Goal: Information Seeking & Learning: Learn about a topic

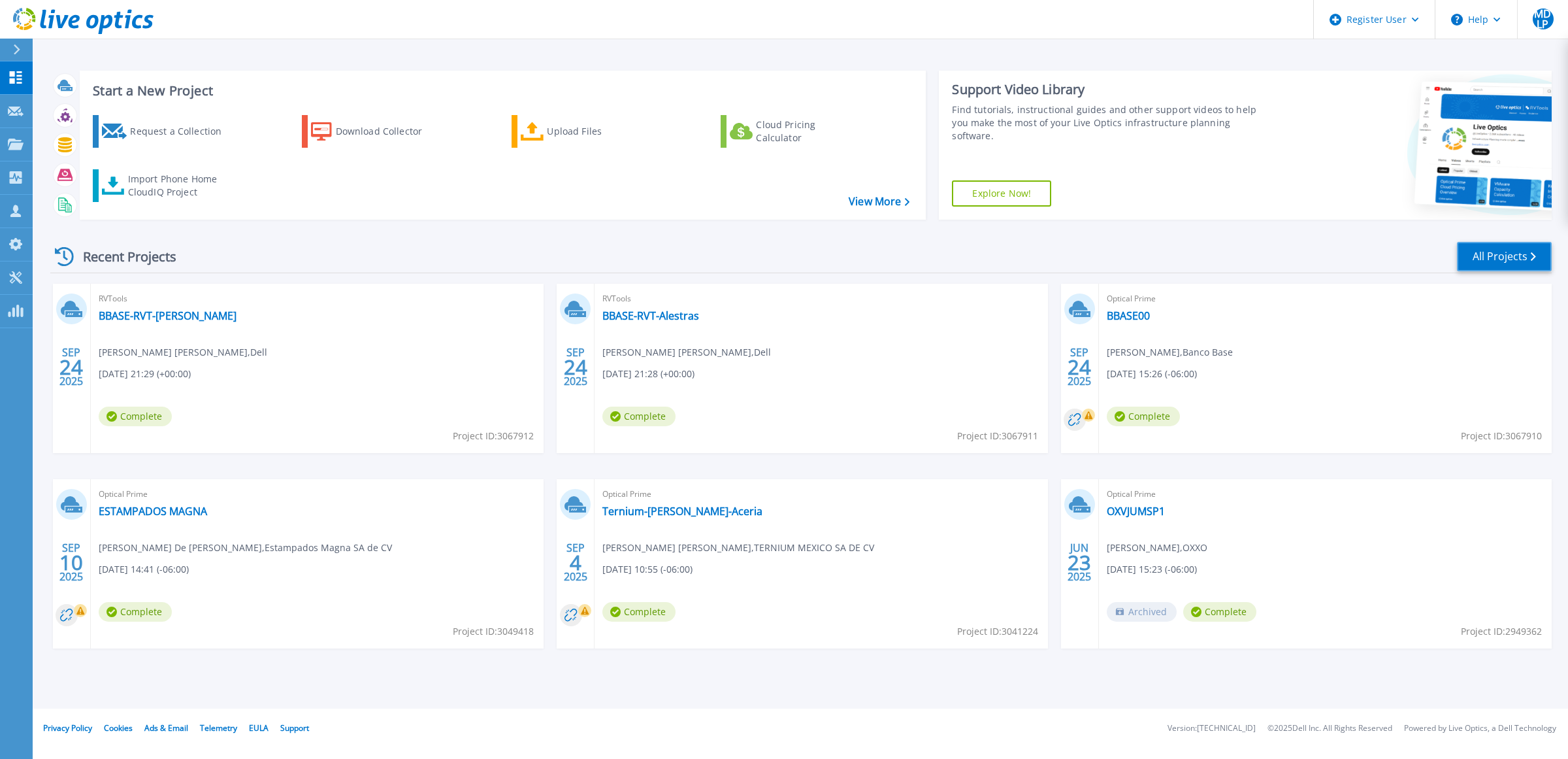
click at [1527, 263] on link "All Projects" at bounding box center [1505, 256] width 95 height 30
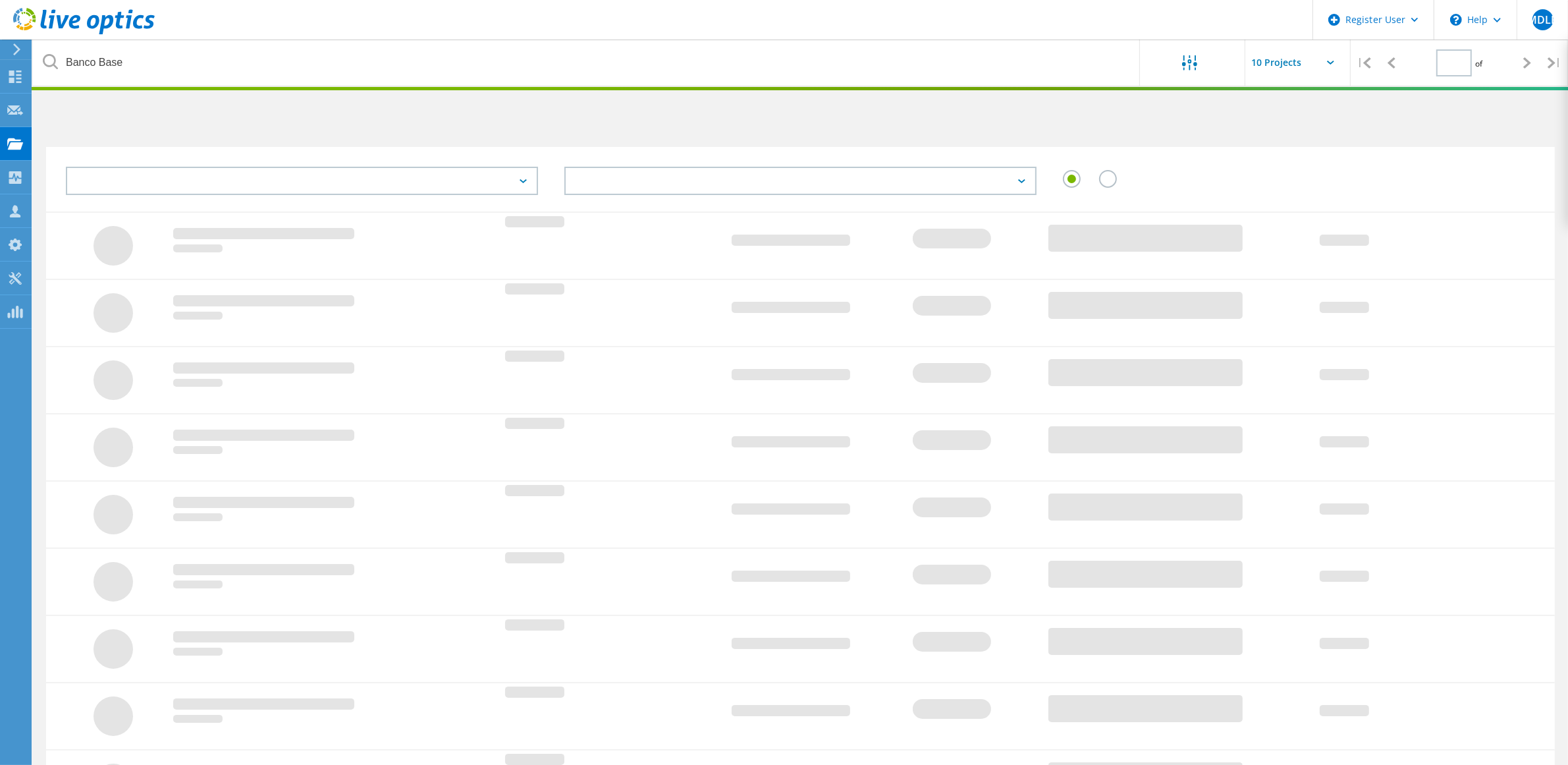
type input "1"
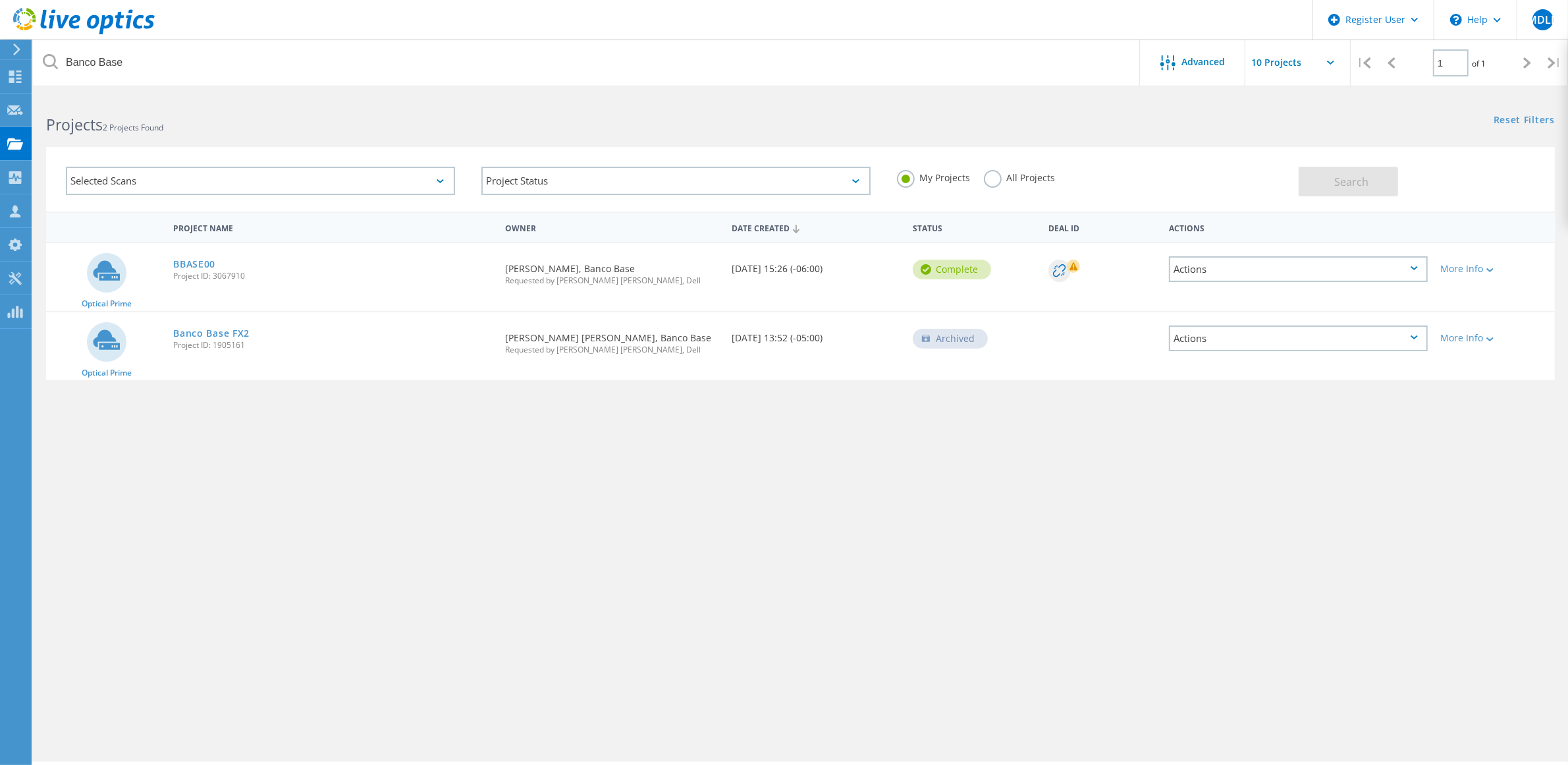
click at [1019, 178] on label "All Projects" at bounding box center [1019, 175] width 72 height 13
click at [0, 0] on input "All Projects" at bounding box center [0, 0] width 0 height 0
click at [1379, 184] on button "Search" at bounding box center [1348, 181] width 100 height 30
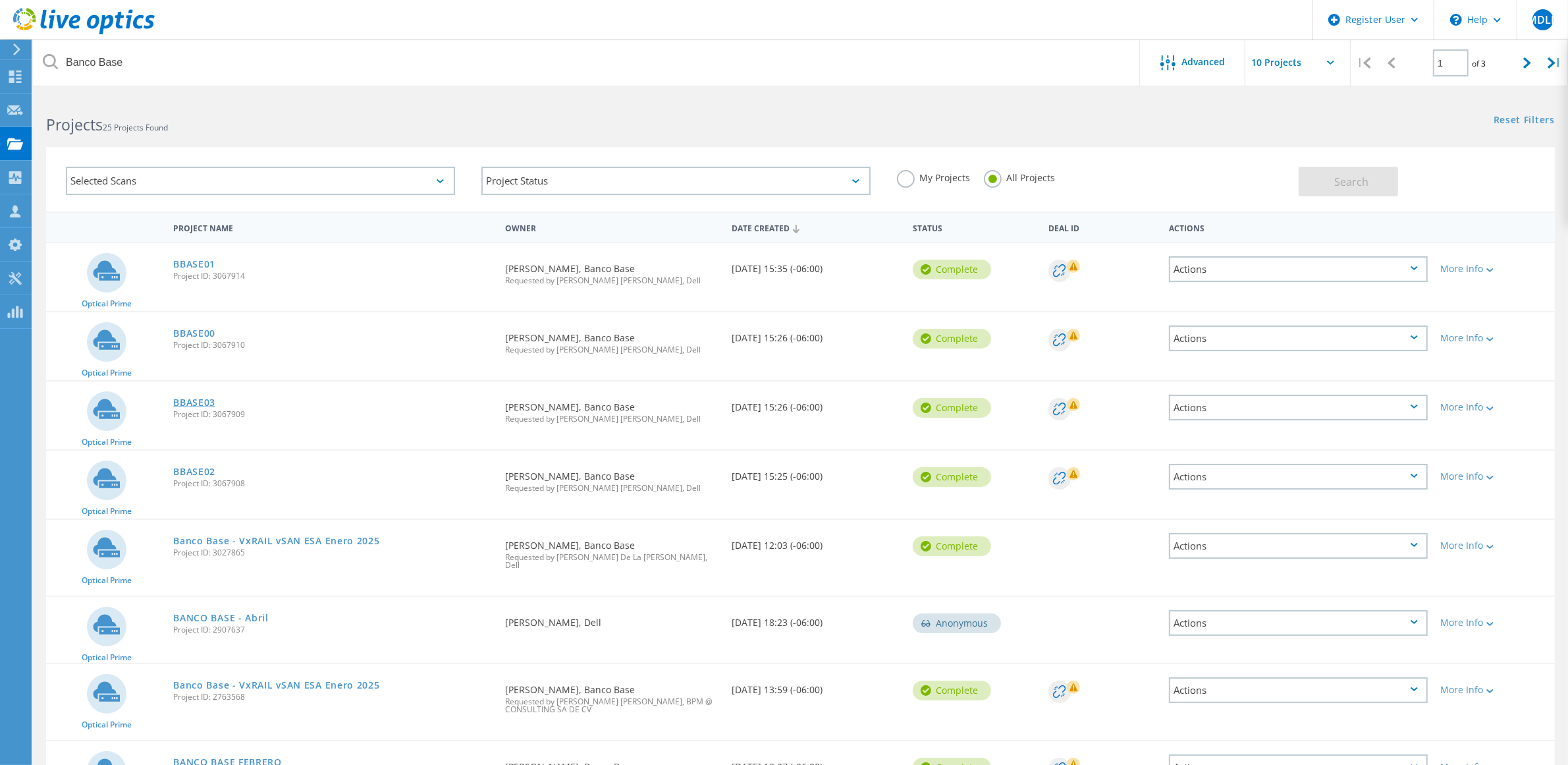
click at [197, 398] on link "BBASE03" at bounding box center [195, 403] width 43 height 10
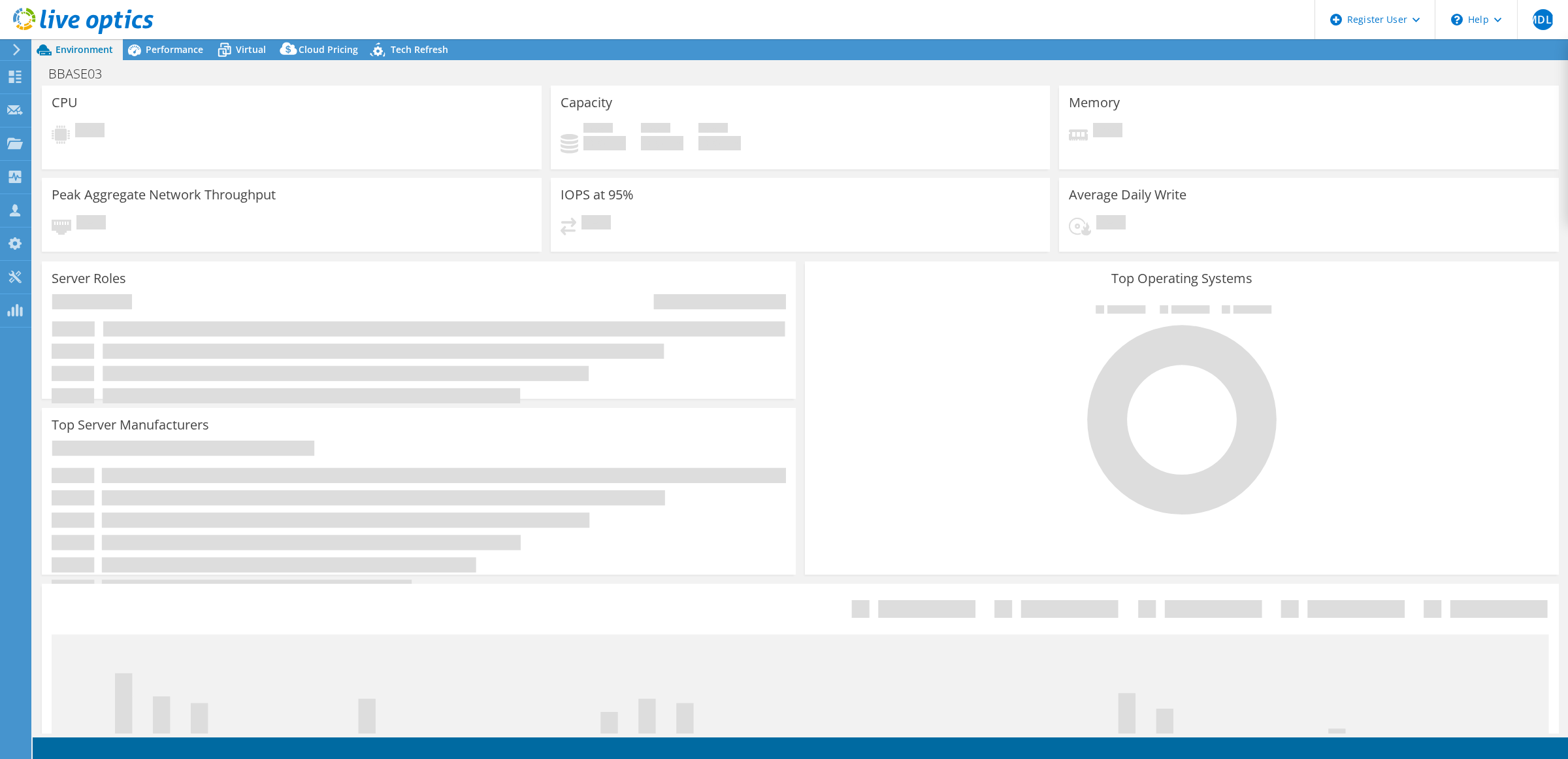
select select "USD"
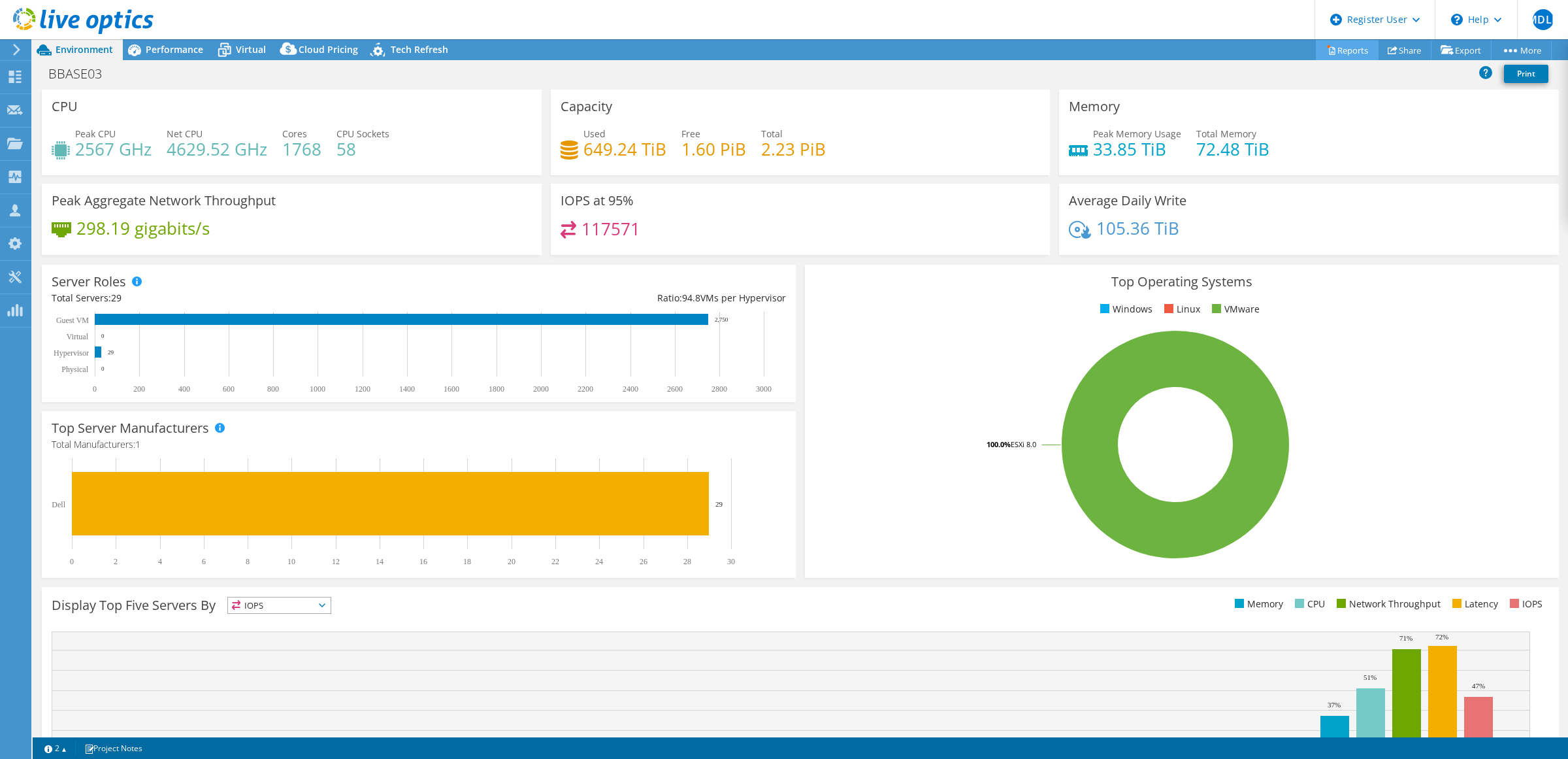
click at [1350, 47] on link "Reports" at bounding box center [1347, 49] width 62 height 20
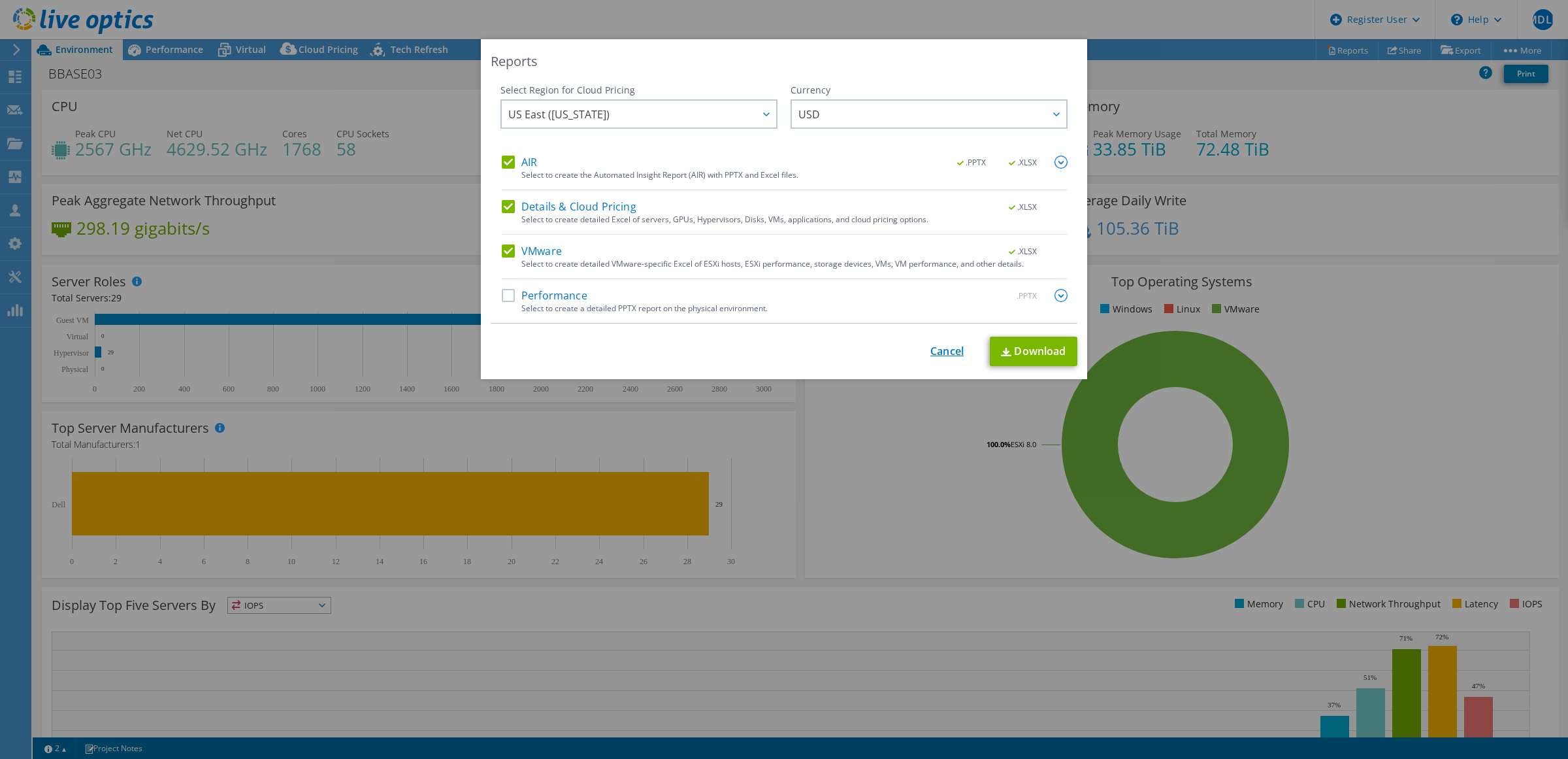
click at [946, 351] on link "Cancel" at bounding box center [947, 351] width 34 height 13
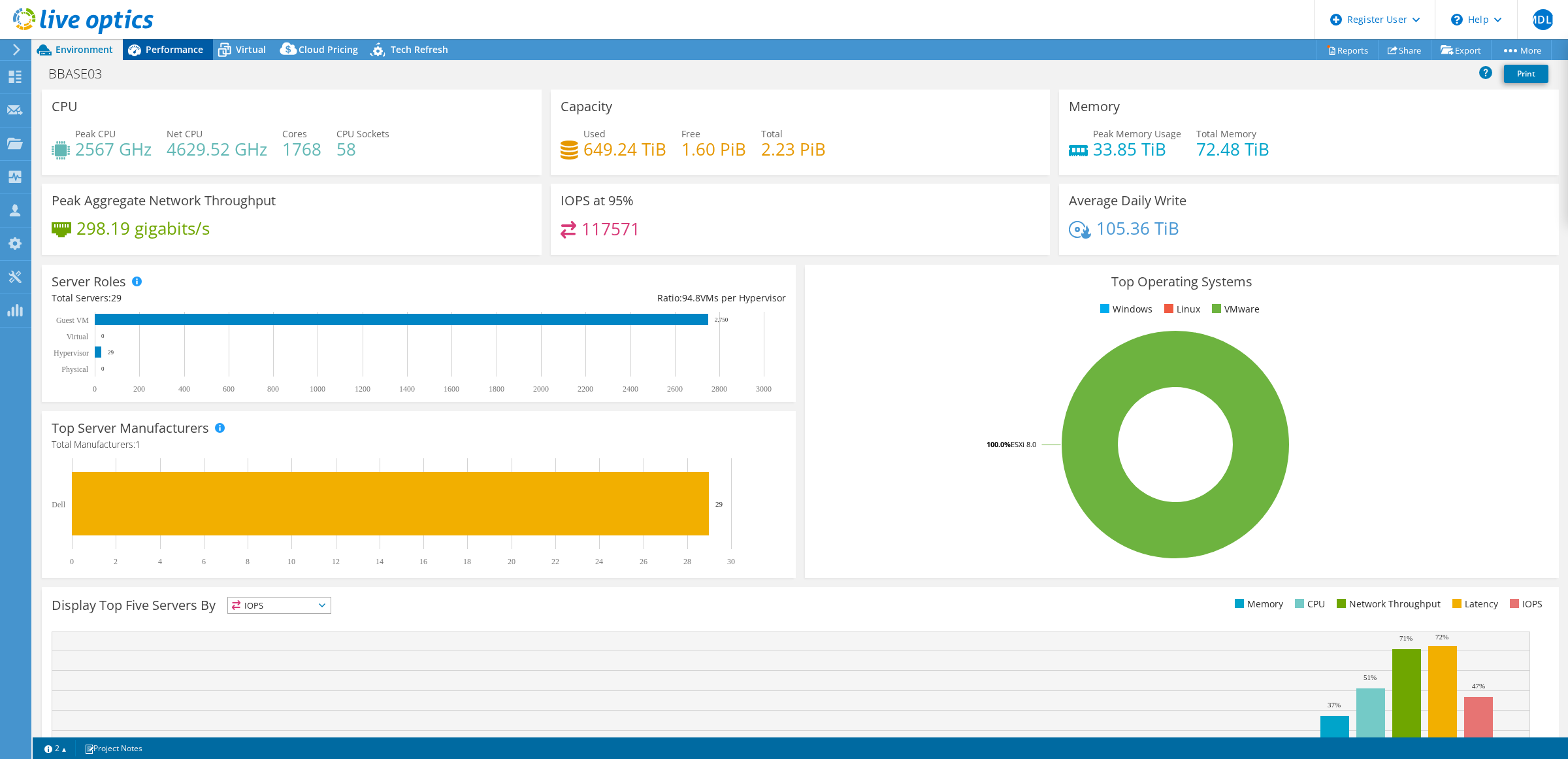
click at [164, 44] on span "Performance" at bounding box center [175, 49] width 58 height 13
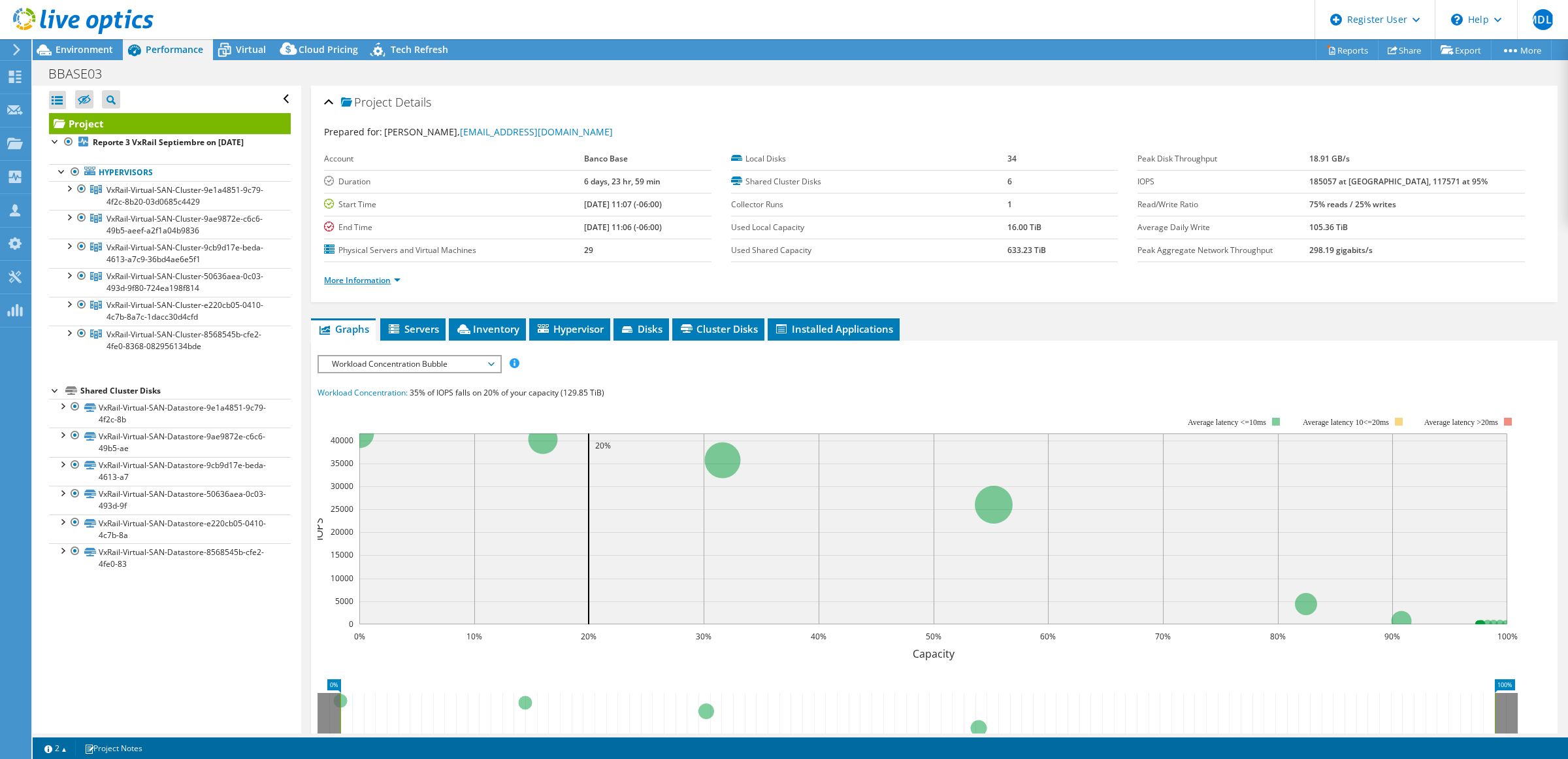
click at [372, 283] on link "More Information" at bounding box center [362, 280] width 77 height 12
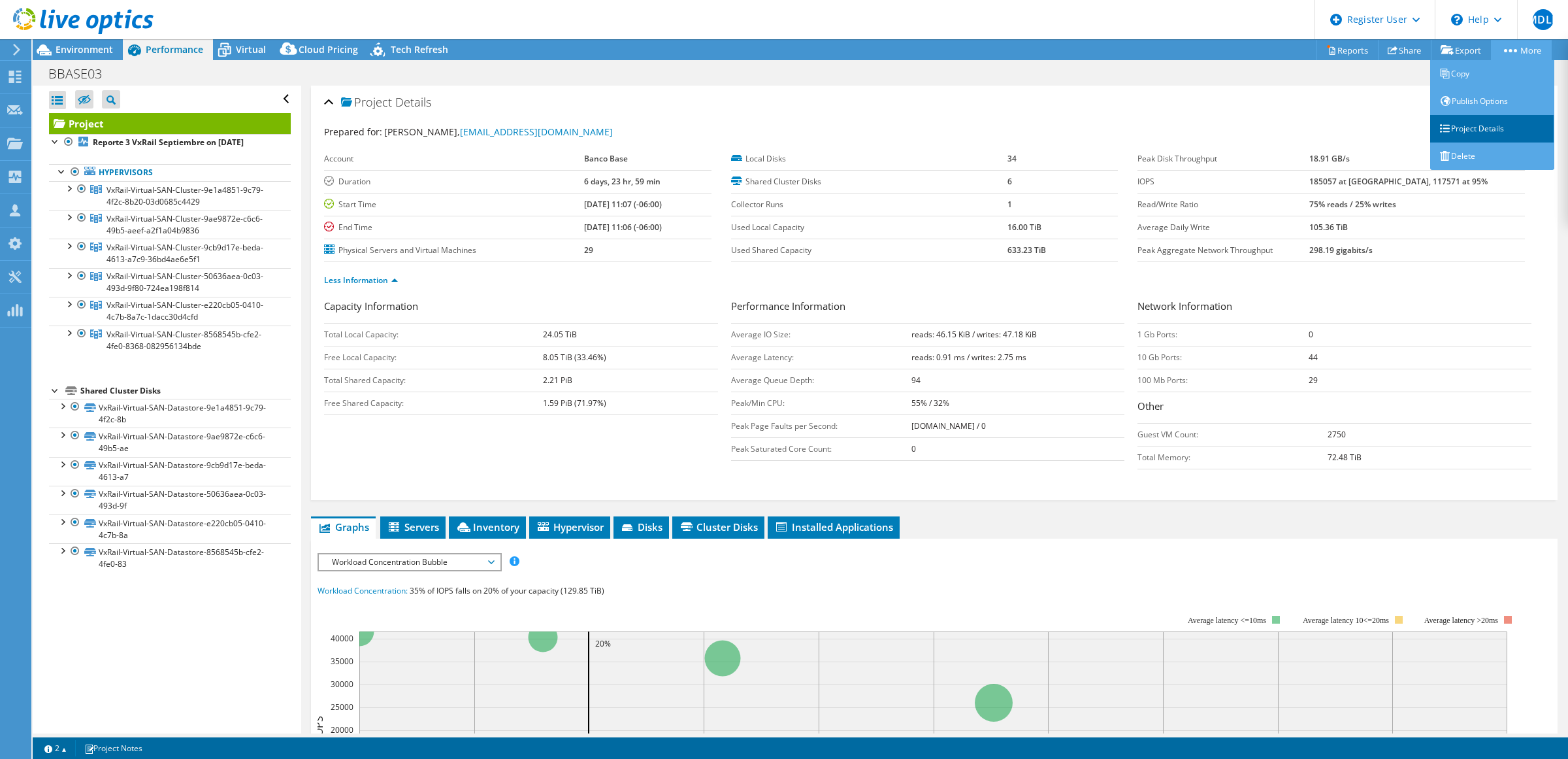
click at [1483, 133] on link "Project Details" at bounding box center [1492, 129] width 124 height 28
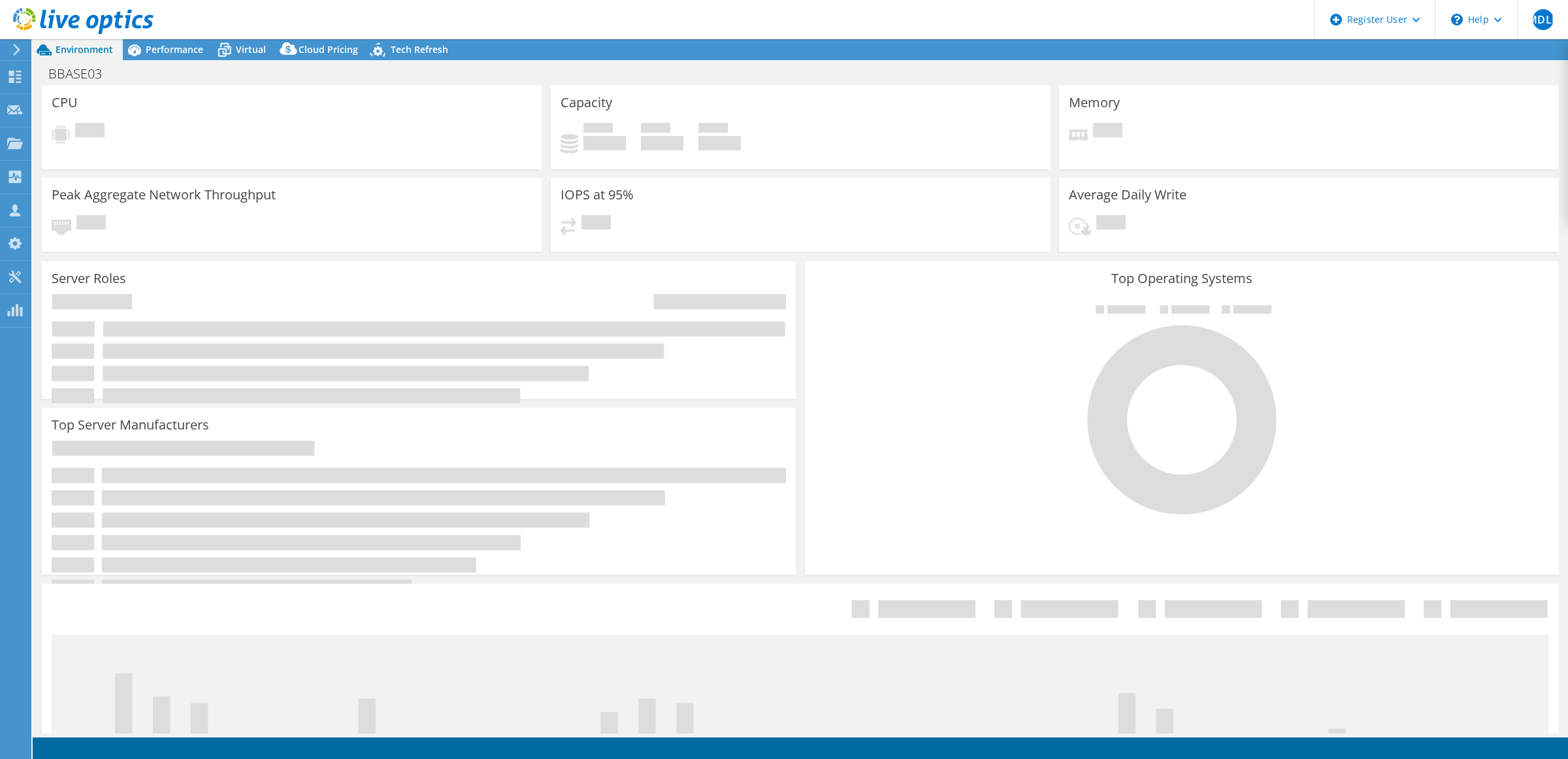
select select "USD"
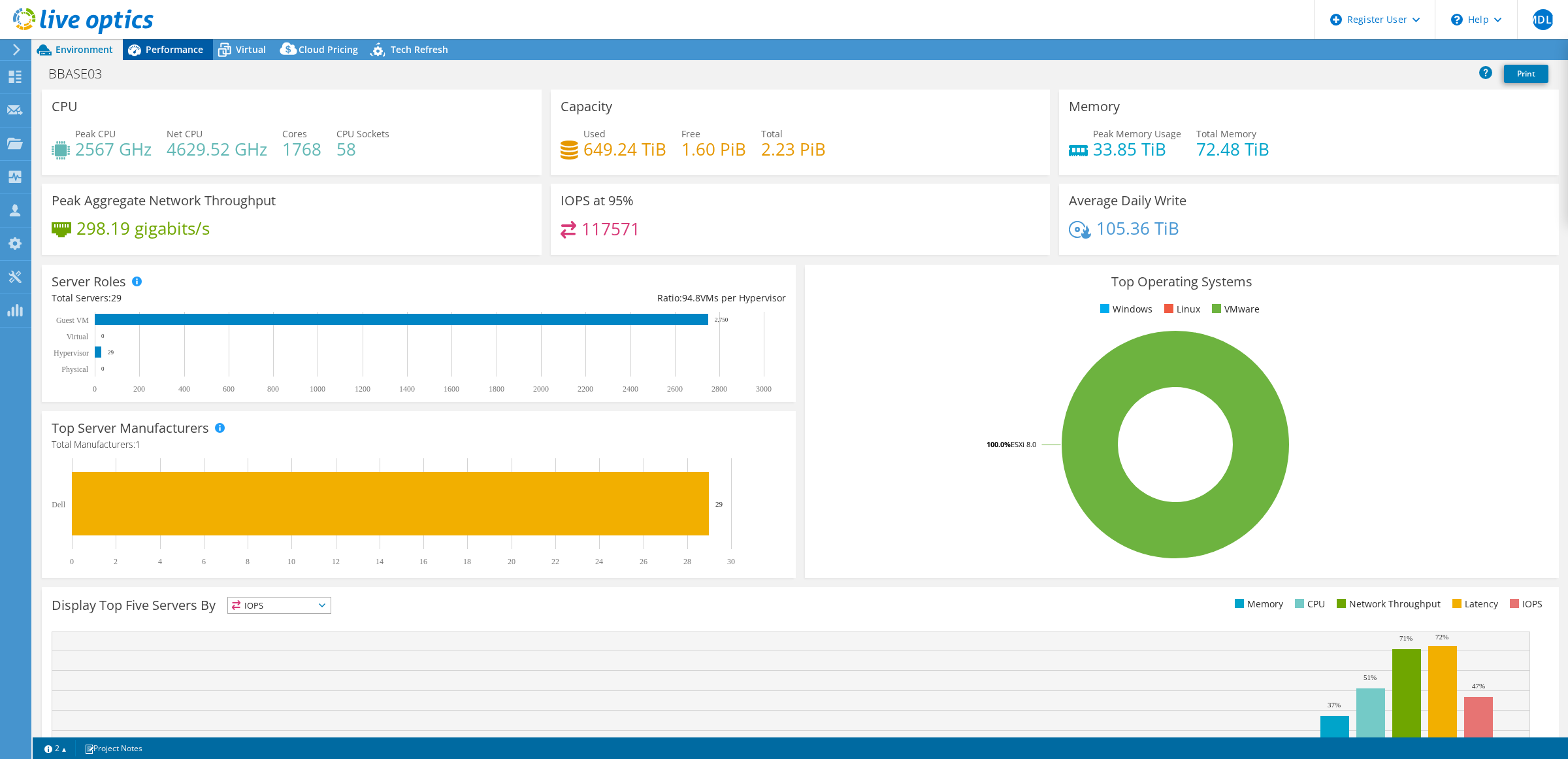
click at [173, 46] on span "Performance" at bounding box center [175, 49] width 58 height 13
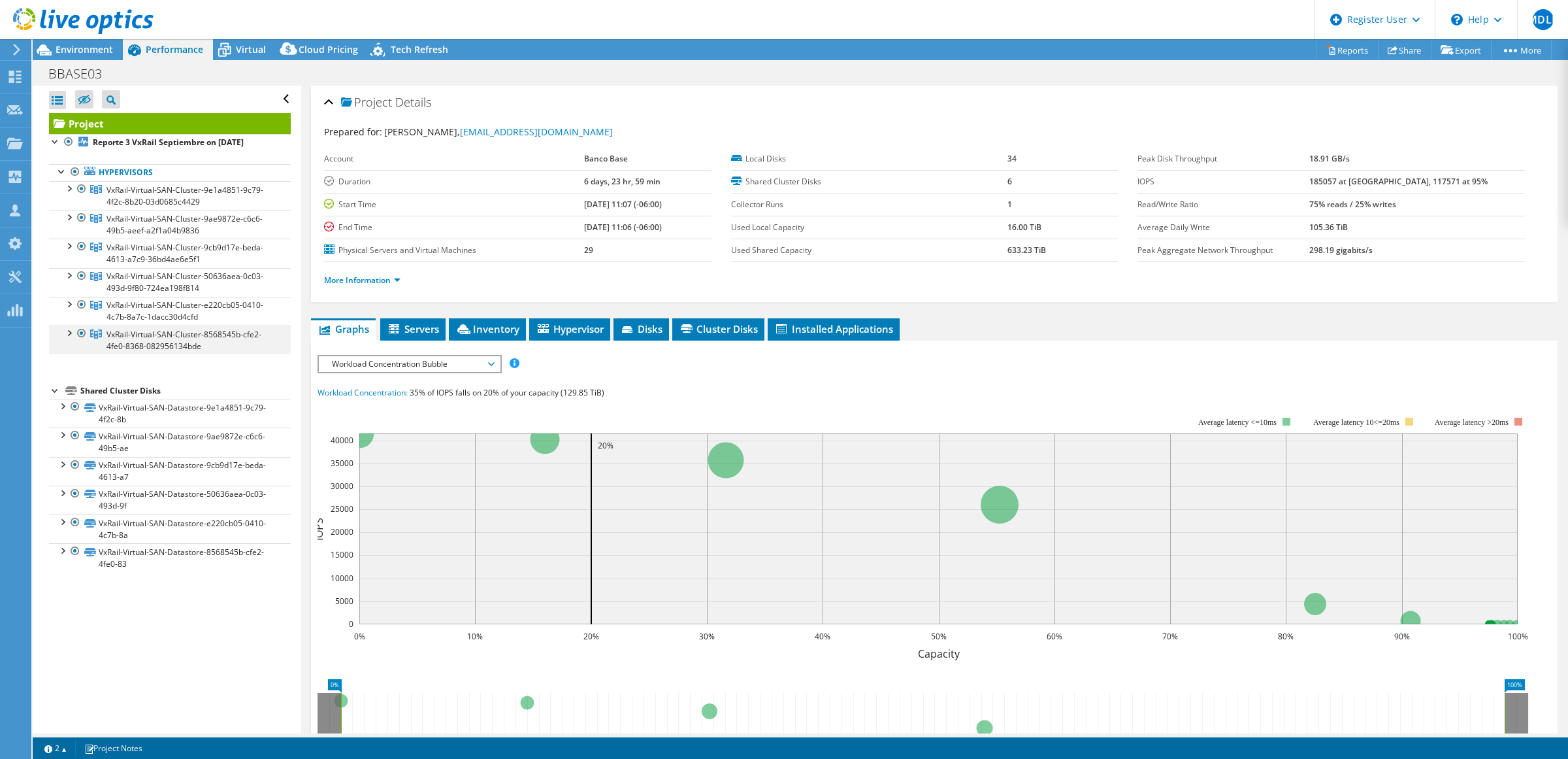
click at [66, 335] on div at bounding box center [69, 332] width 13 height 13
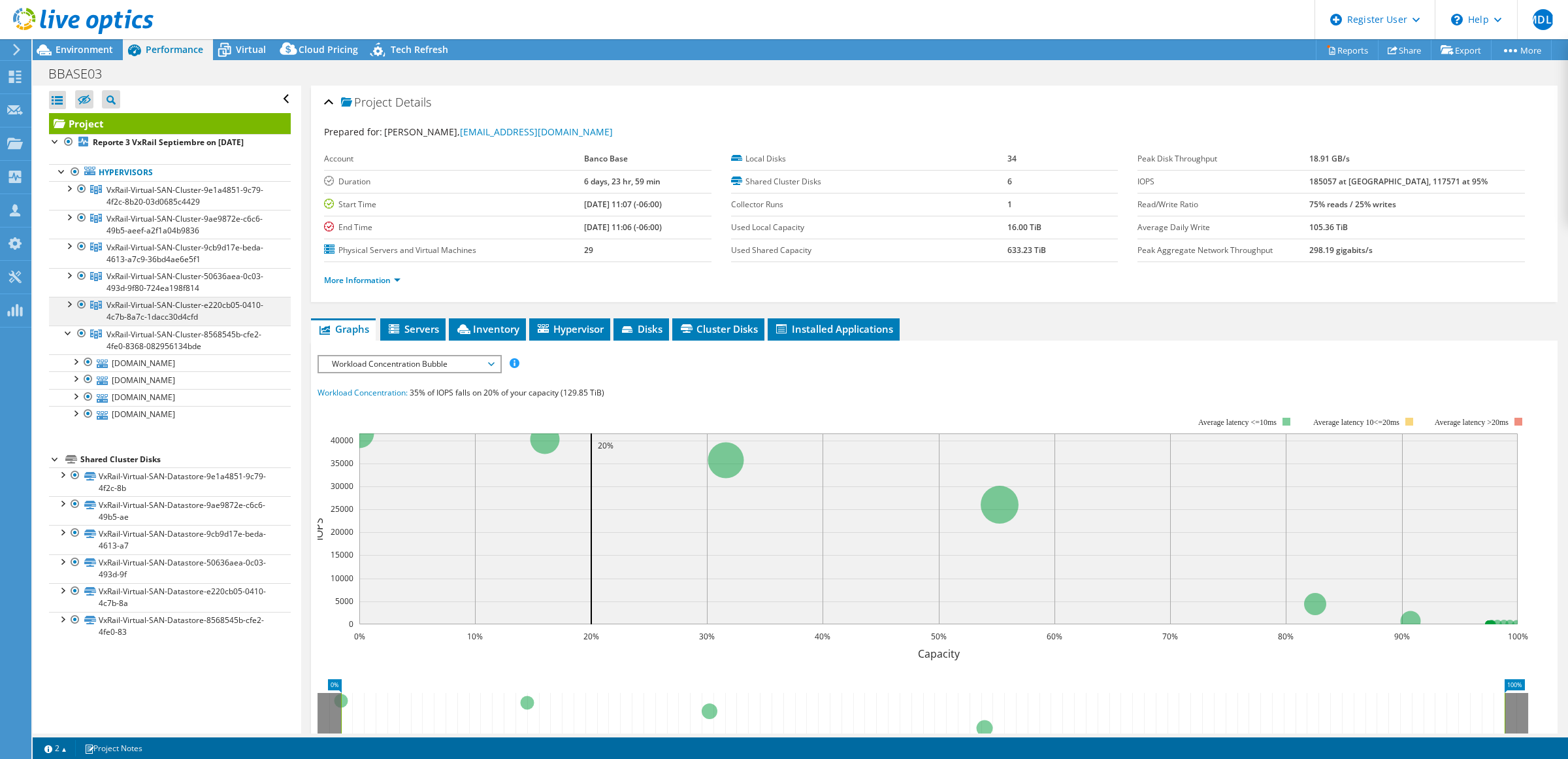
click at [69, 305] on div at bounding box center [69, 304] width 13 height 13
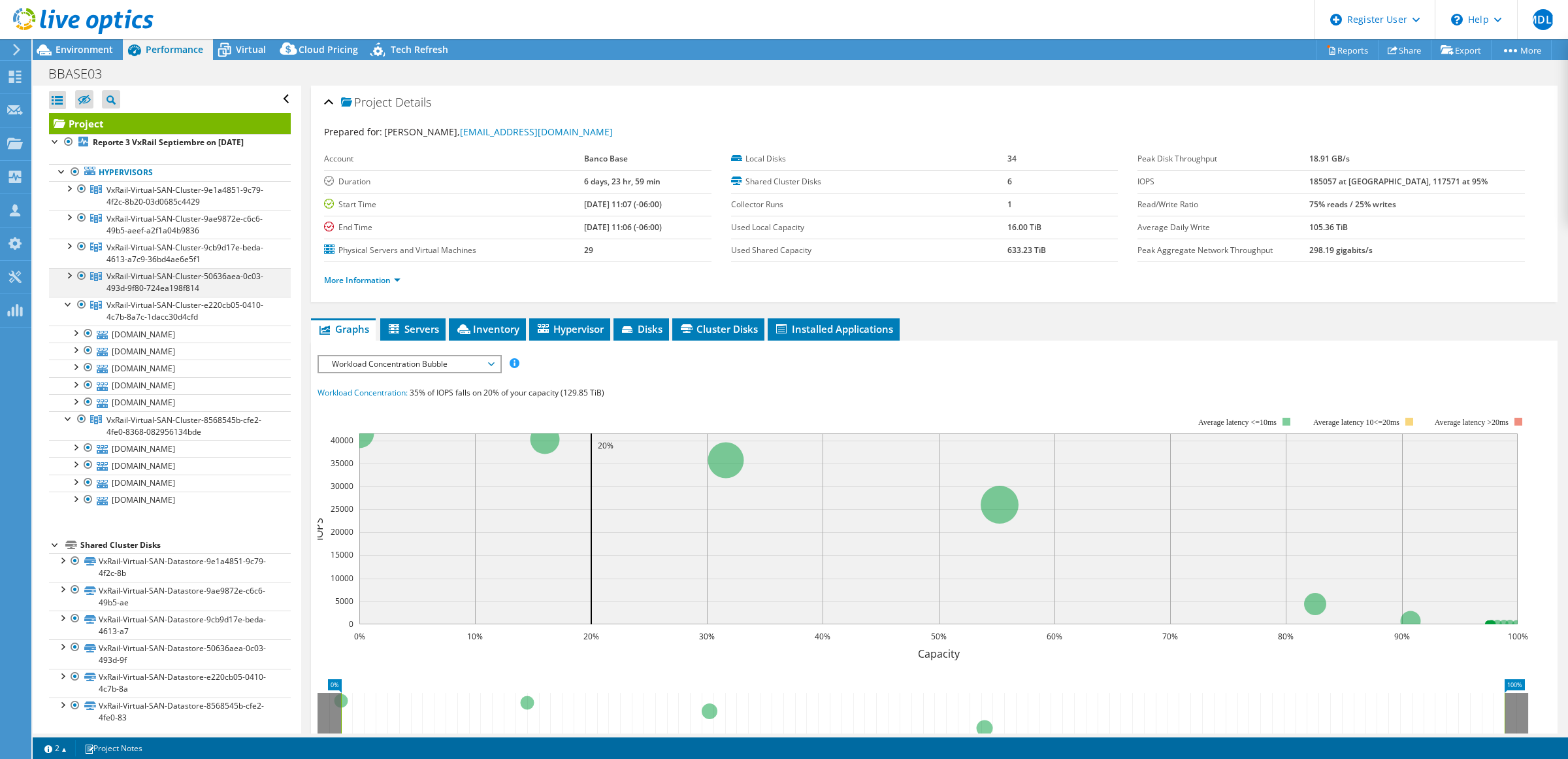
click at [69, 275] on div at bounding box center [69, 275] width 13 height 13
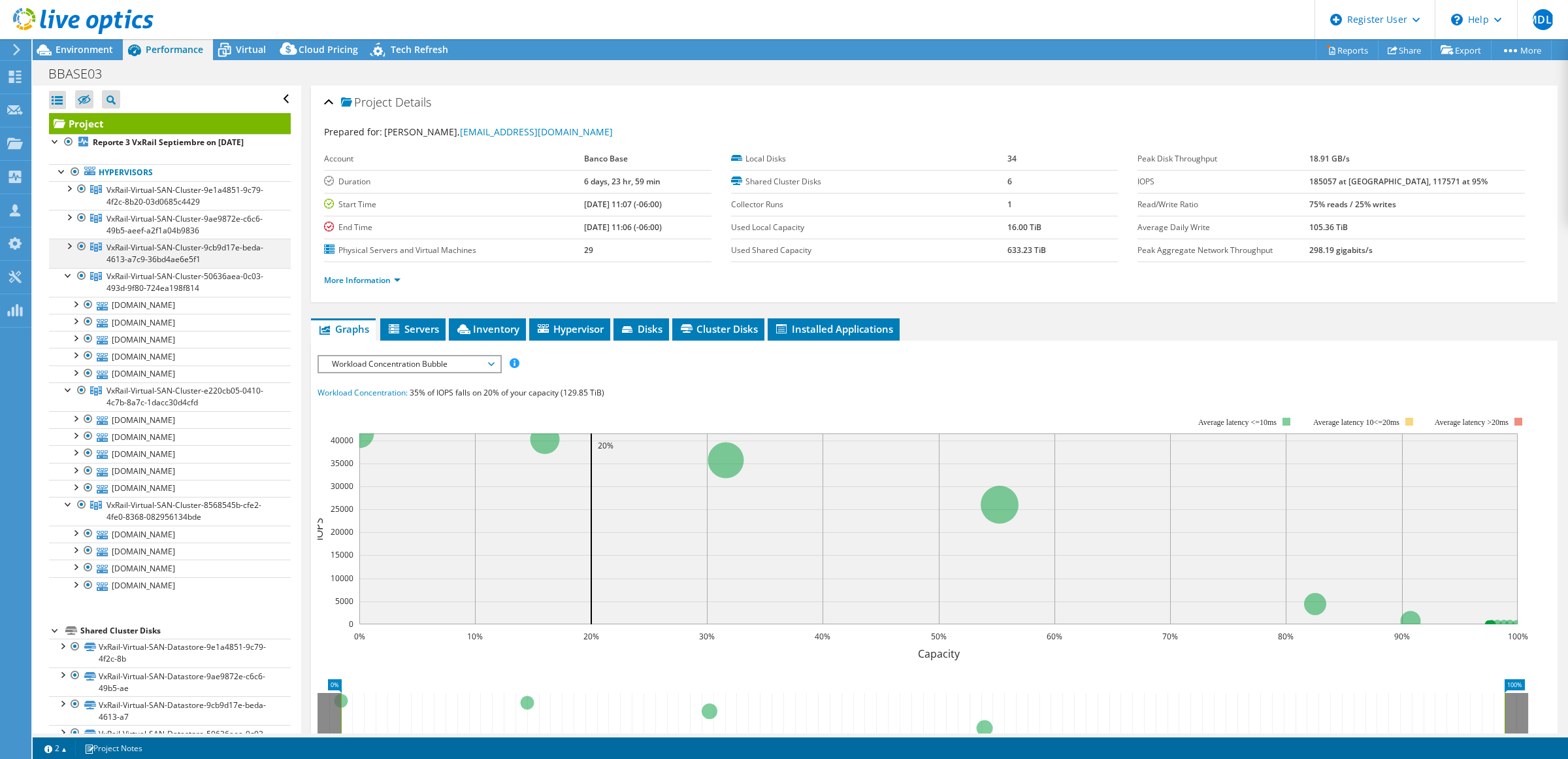
click at [68, 247] on div at bounding box center [69, 245] width 13 height 13
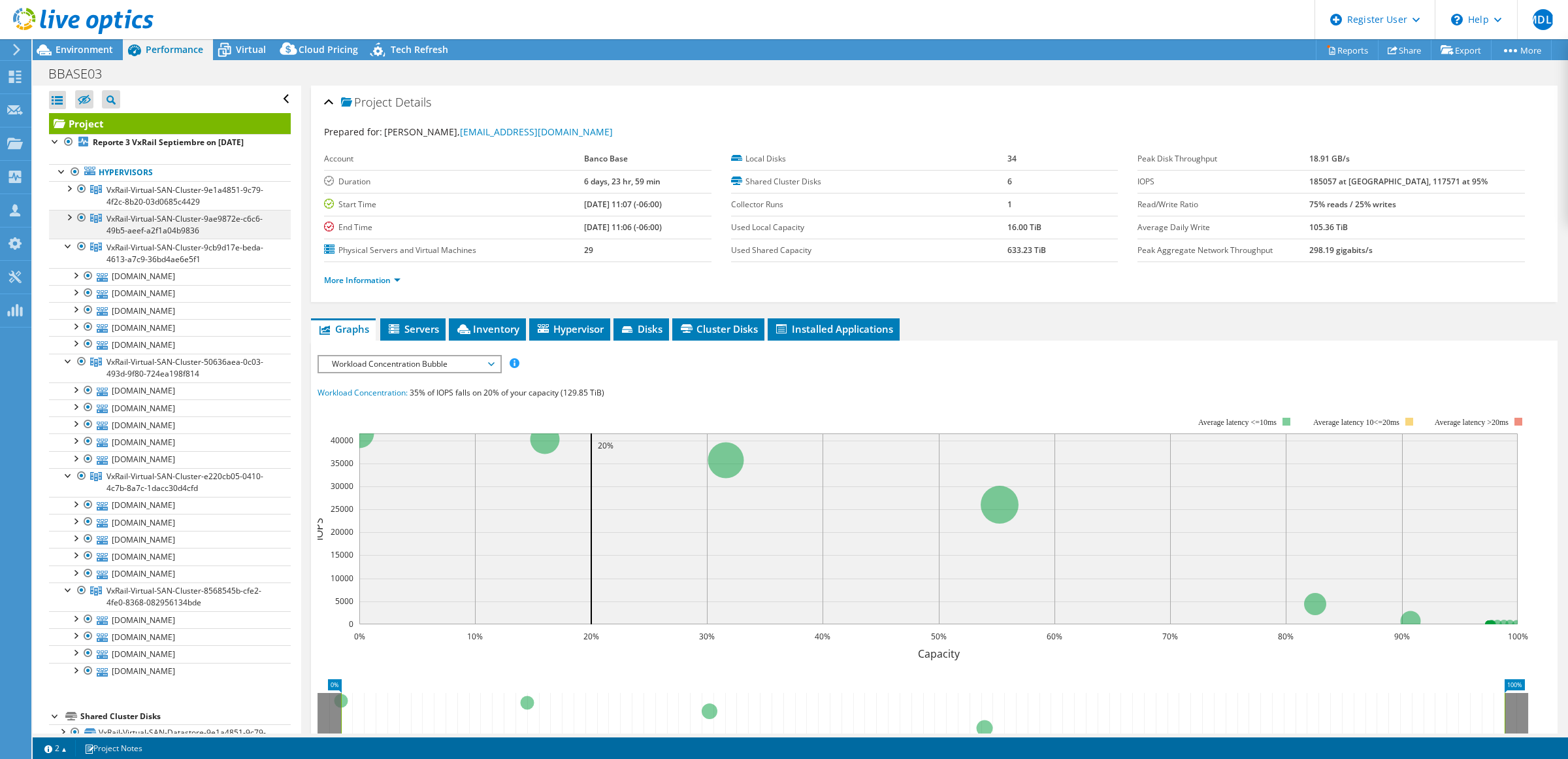
click at [70, 216] on div at bounding box center [69, 216] width 13 height 13
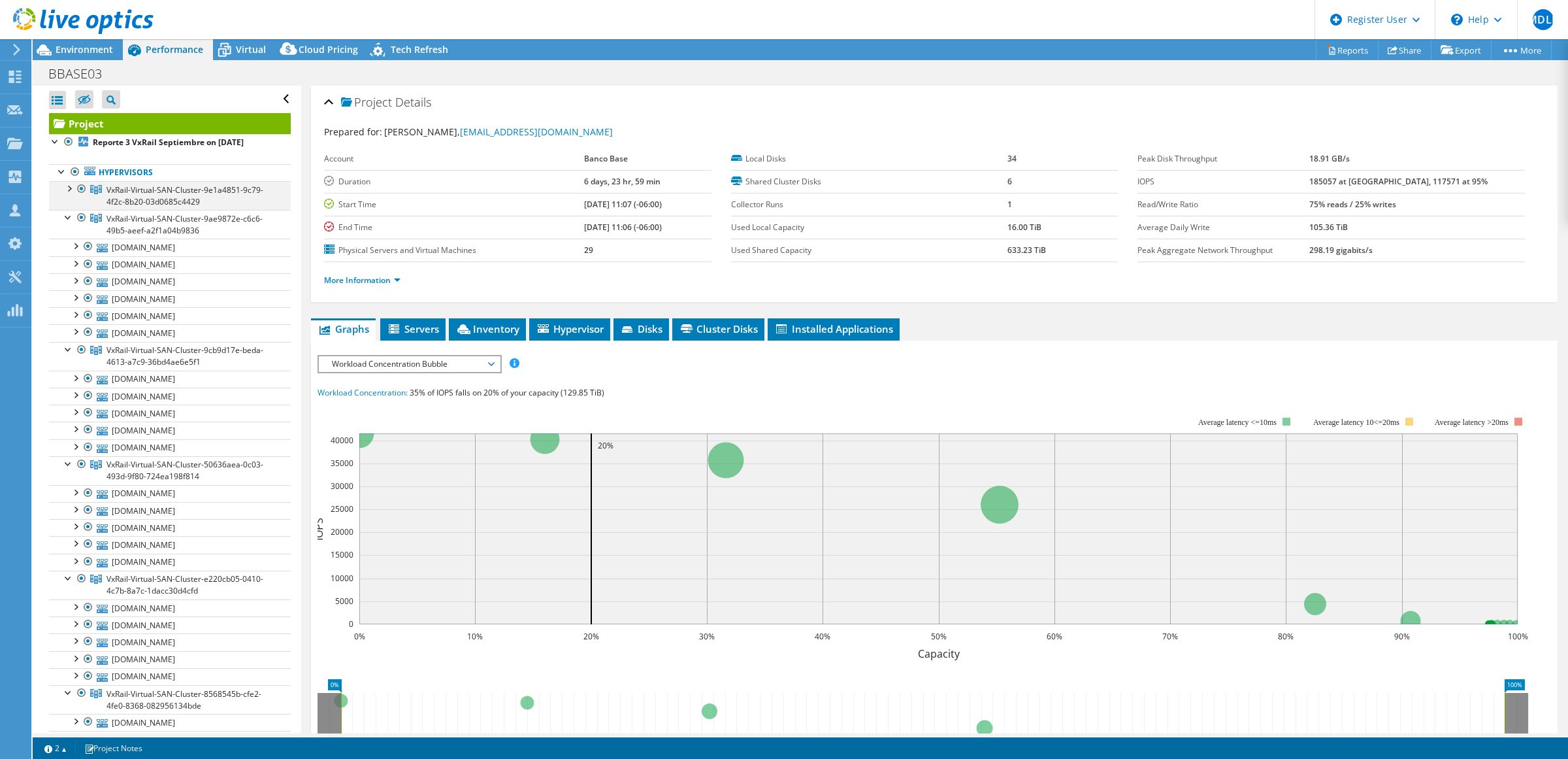
click at [69, 187] on div at bounding box center [69, 188] width 13 height 13
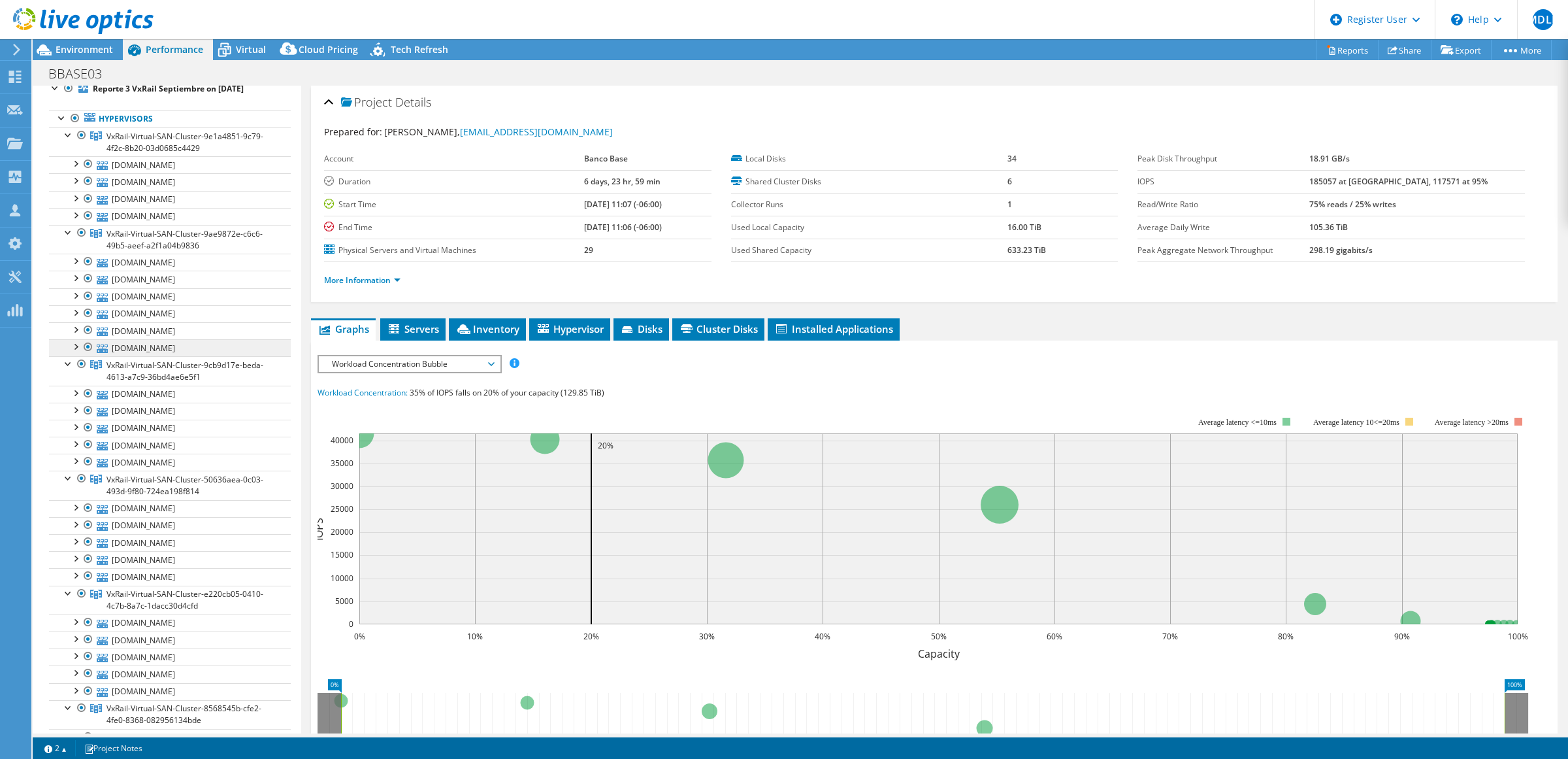
scroll to position [82, 0]
